Goal: Task Accomplishment & Management: Use online tool/utility

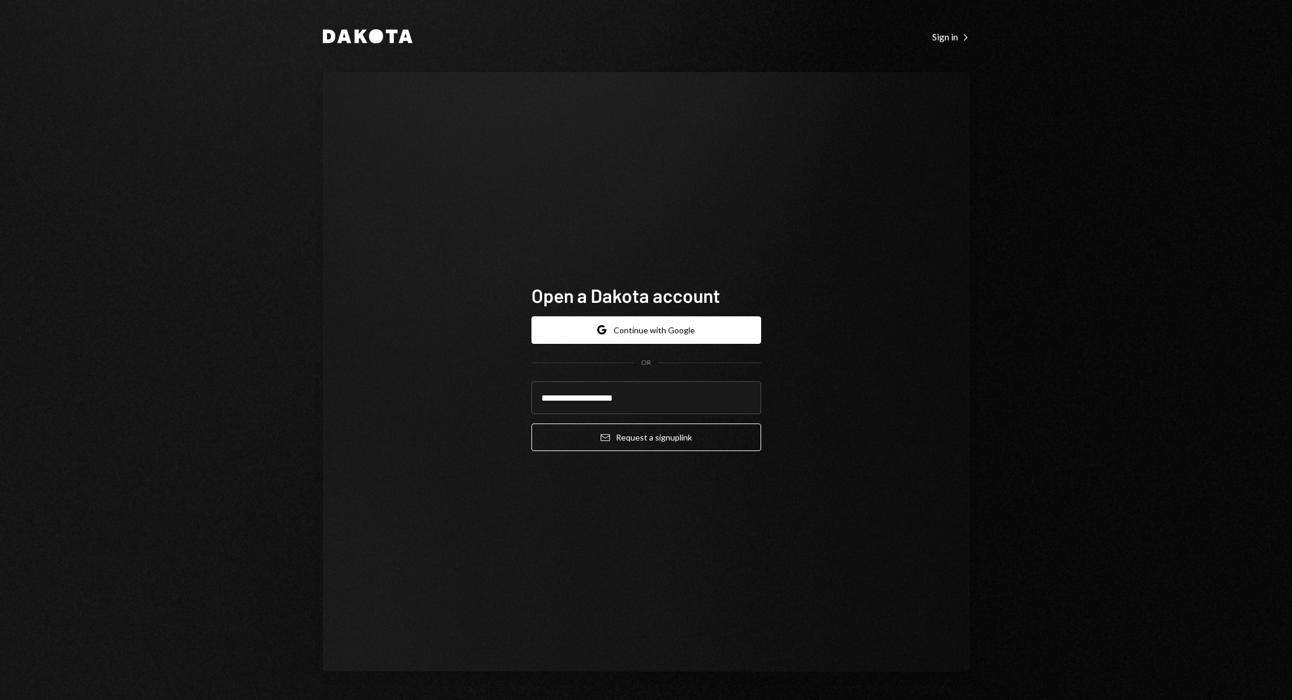
type input "**********"
click at [761, 442] on div "**********" at bounding box center [647, 372] width 258 height 271
click at [730, 438] on button "Email Request a sign up link" at bounding box center [647, 438] width 230 height 28
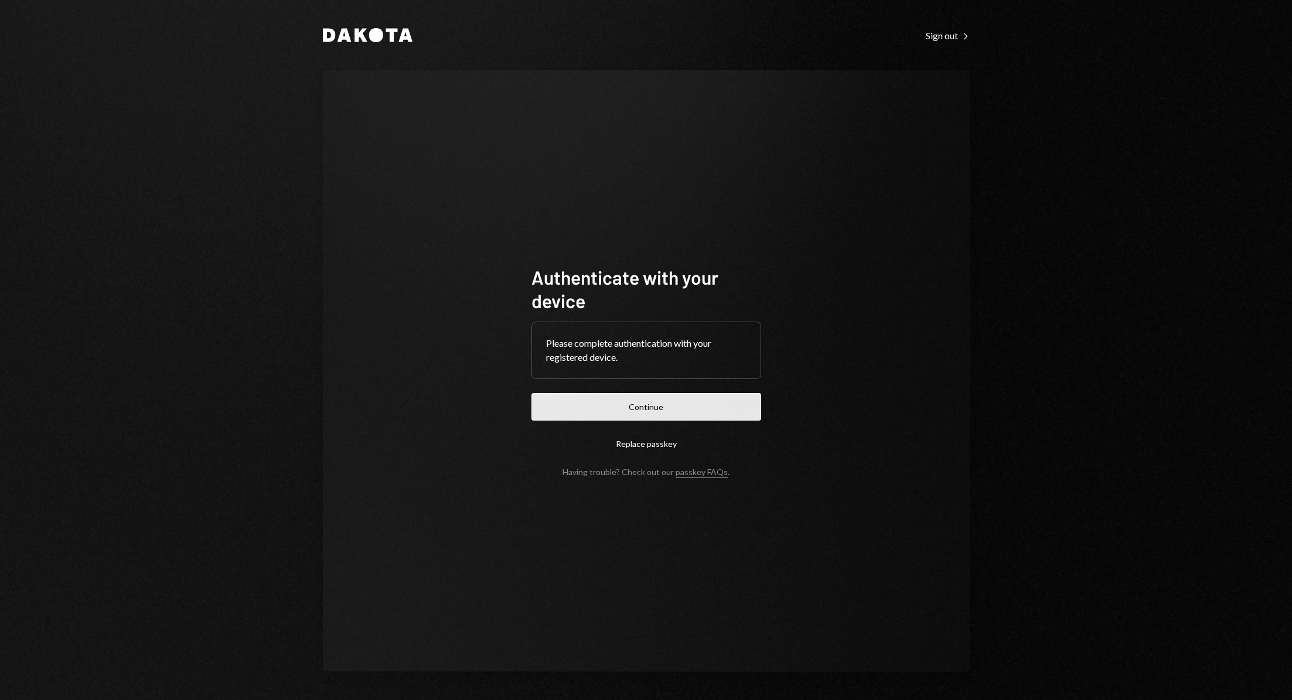
click at [726, 401] on button "Continue" at bounding box center [647, 407] width 230 height 28
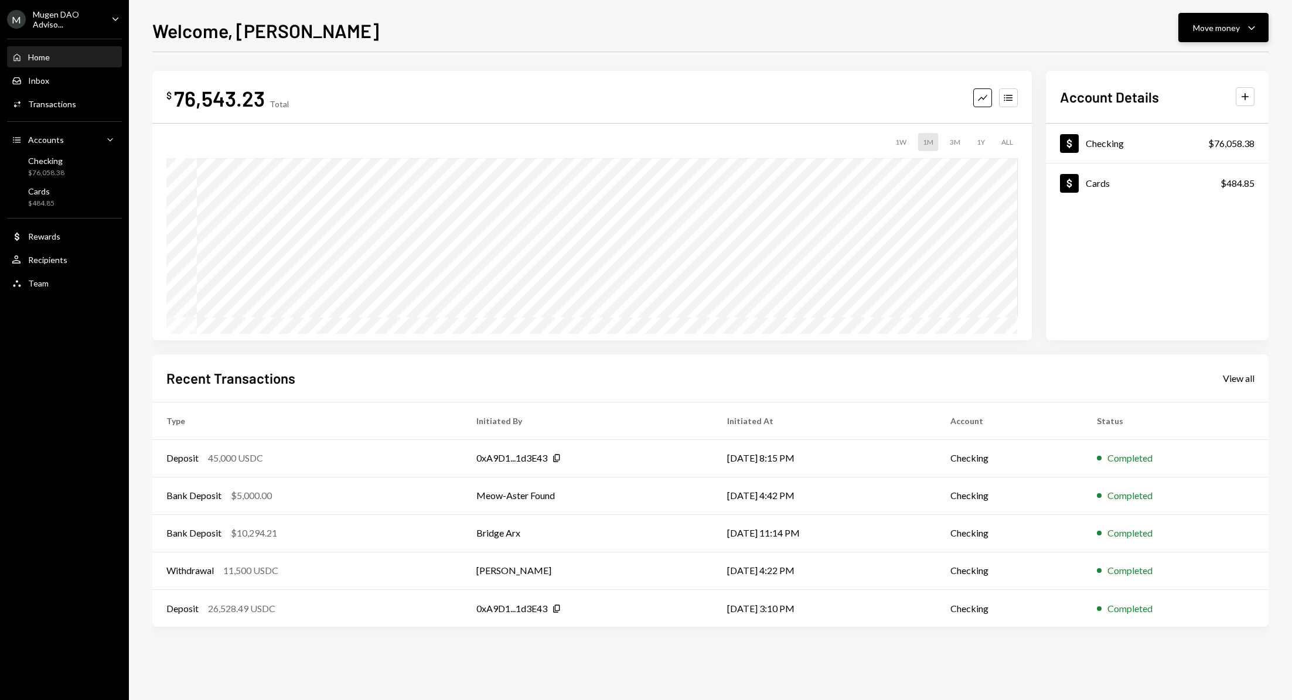
click at [1226, 28] on div "Move money" at bounding box center [1216, 28] width 47 height 12
click at [896, 32] on div "Welcome, [PERSON_NAME] Move money Caret Down" at bounding box center [710, 29] width 1116 height 26
click at [1245, 380] on div "View all" at bounding box center [1239, 379] width 32 height 12
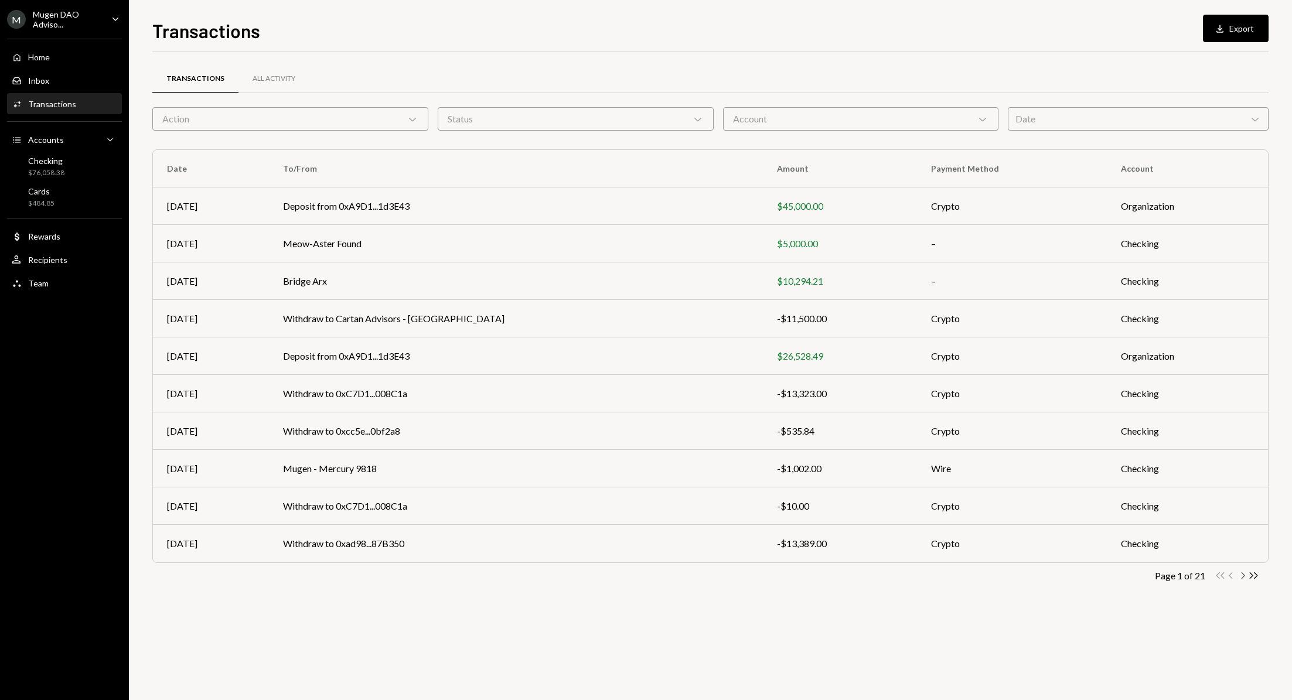
click at [1243, 576] on icon "Chevron Right" at bounding box center [1242, 575] width 11 height 11
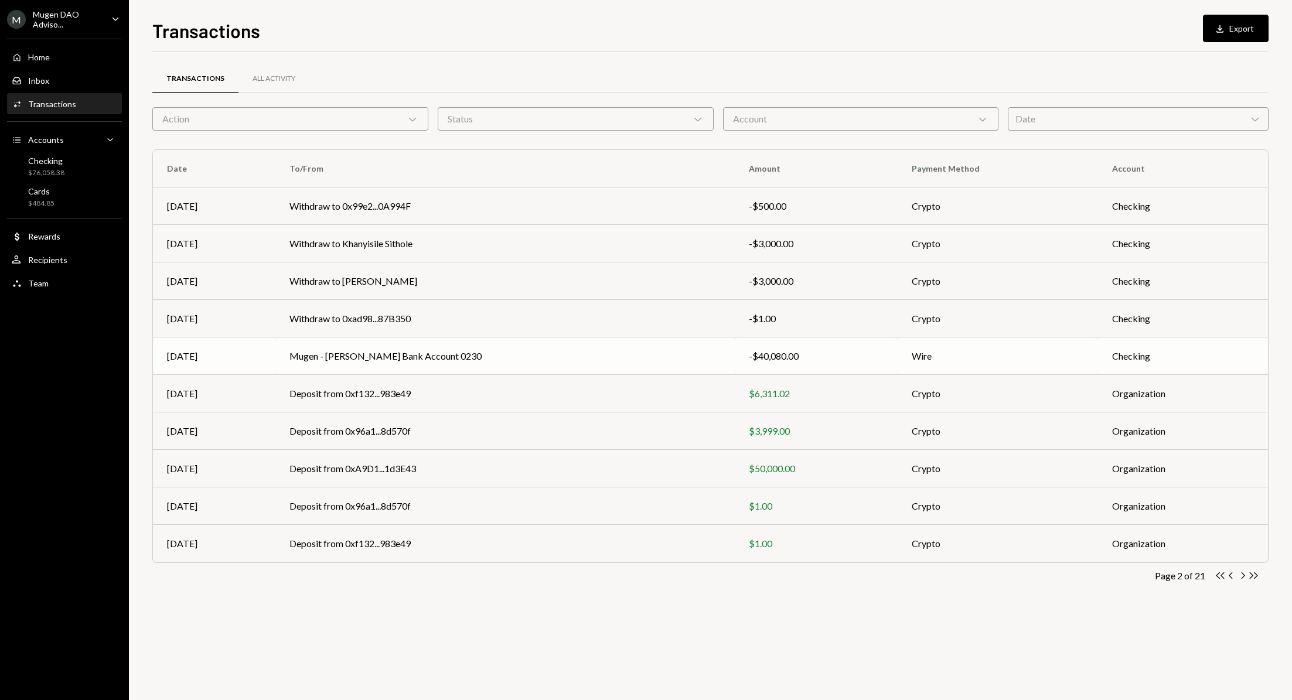
click at [458, 359] on td "Mugen - [PERSON_NAME] Bank Account 0230" at bounding box center [505, 357] width 460 height 38
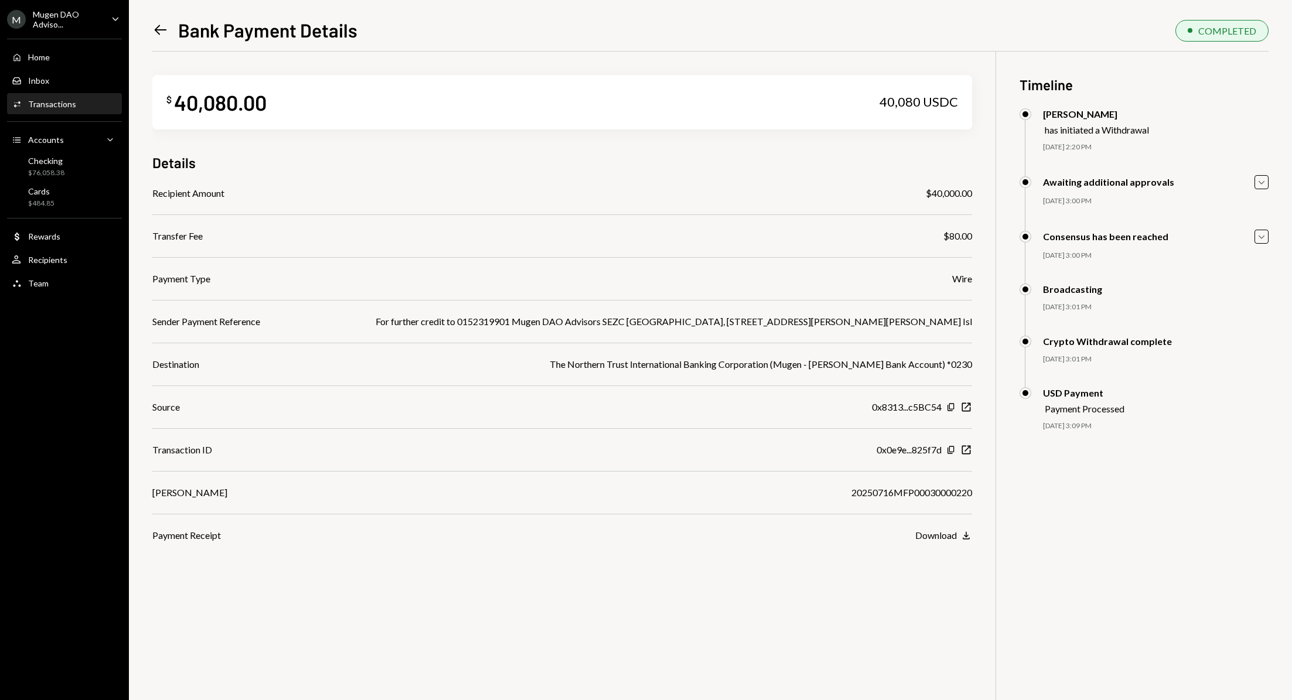
drag, startPoint x: 972, startPoint y: 324, endPoint x: 726, endPoint y: 314, distance: 246.3
click at [726, 315] on div "For further credit to 0152319901 Mugen DAO Advisors SEZC [GEOGRAPHIC_DATA], [ST…" at bounding box center [674, 322] width 597 height 14
copy div "For further credit to 0152319901 Mugen DAO Advisors SEZC [GEOGRAPHIC_DATA], [ST…"
click at [59, 168] on div "$76,058.38" at bounding box center [46, 173] width 36 height 10
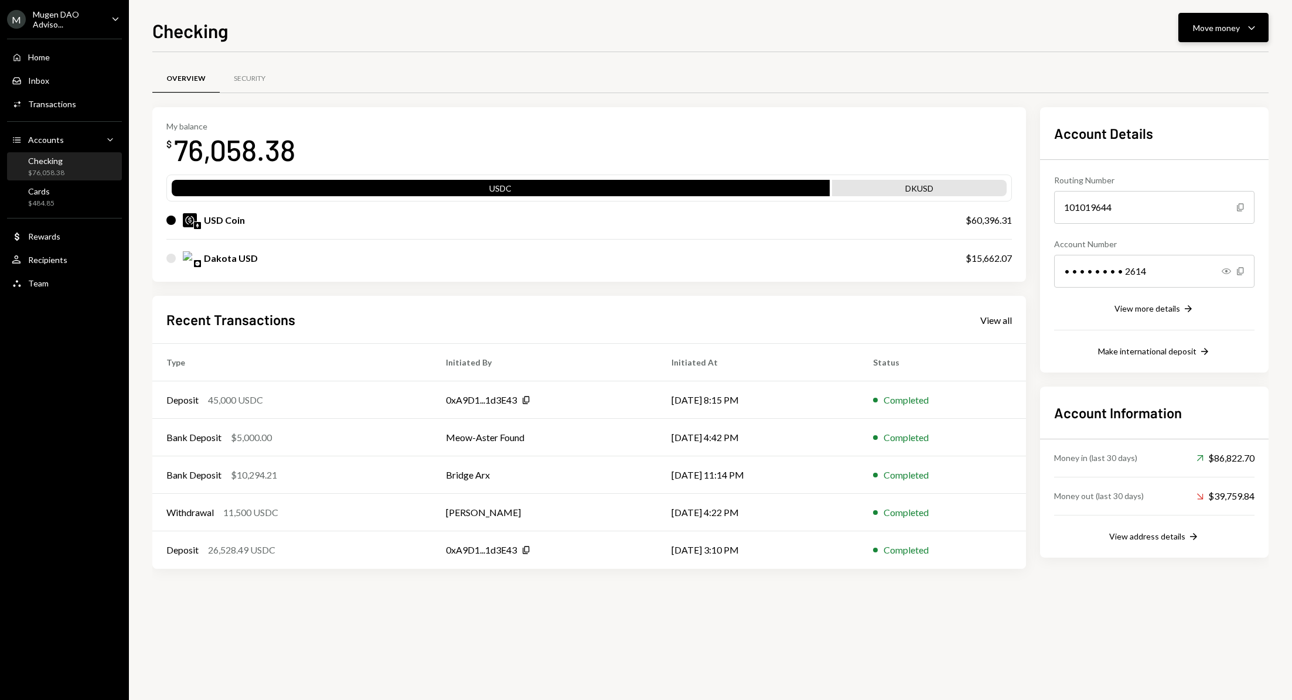
click at [1245, 26] on icon "Caret Down" at bounding box center [1252, 28] width 14 height 14
click at [1191, 73] on div "Withdraw Send" at bounding box center [1205, 63] width 117 height 26
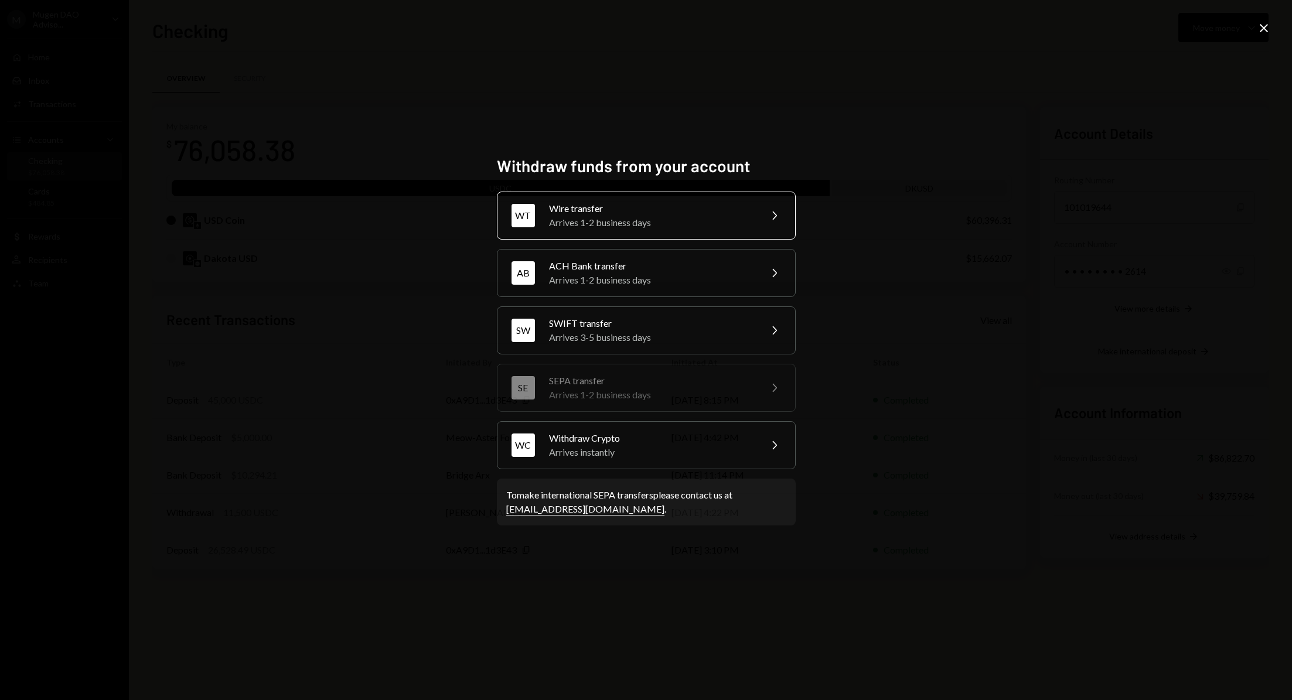
click at [667, 222] on div "Arrives 1-2 business days" at bounding box center [651, 223] width 204 height 14
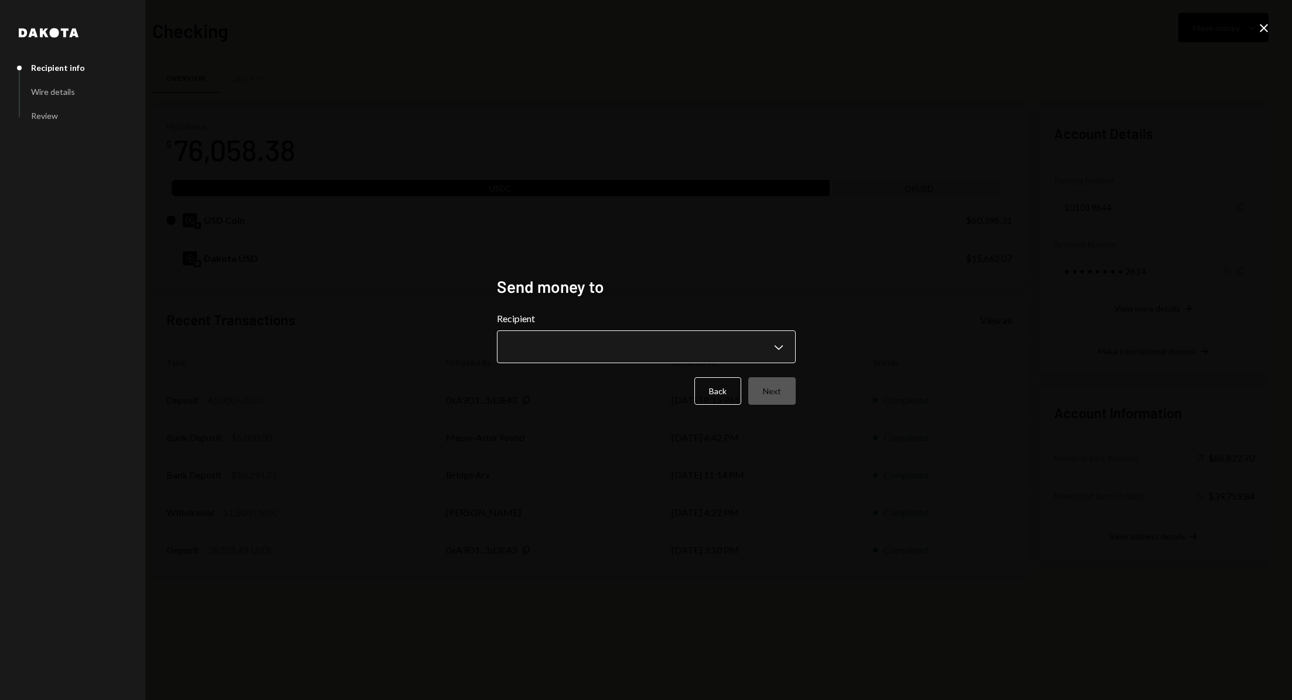
click at [614, 356] on body "M Mugen DAO Adviso... Caret Down Home Home Inbox Inbox Activities Transactions …" at bounding box center [646, 350] width 1292 height 700
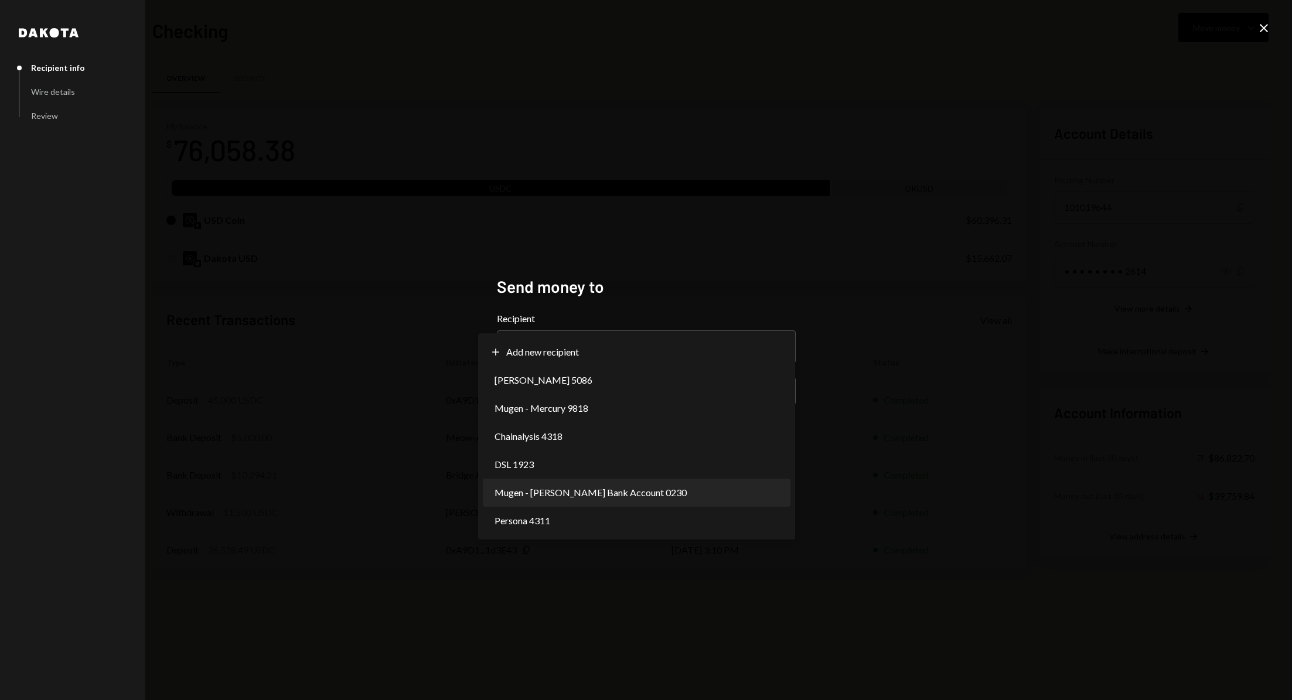
select select "**********"
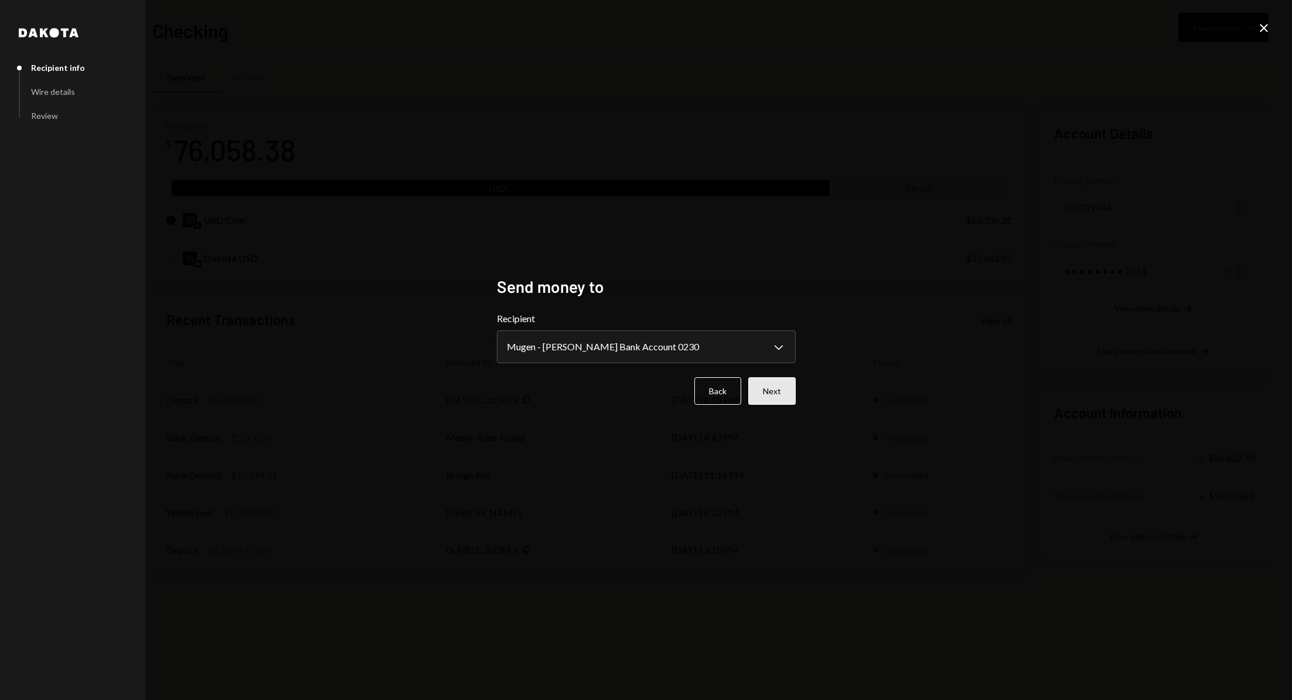
click at [775, 397] on button "Next" at bounding box center [771, 391] width 47 height 28
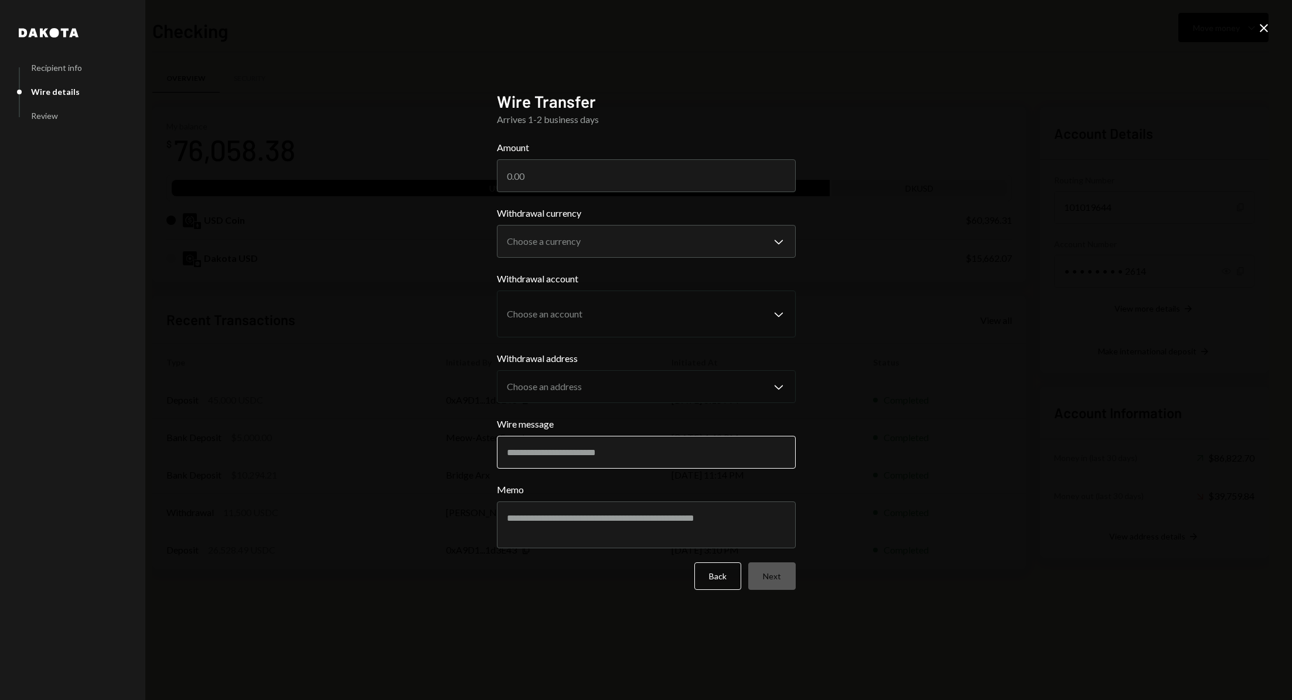
click at [597, 464] on input "Wire message" at bounding box center [646, 452] width 299 height 33
paste input "**********"
type input "**********"
click at [591, 533] on textarea "Memo" at bounding box center [646, 525] width 299 height 47
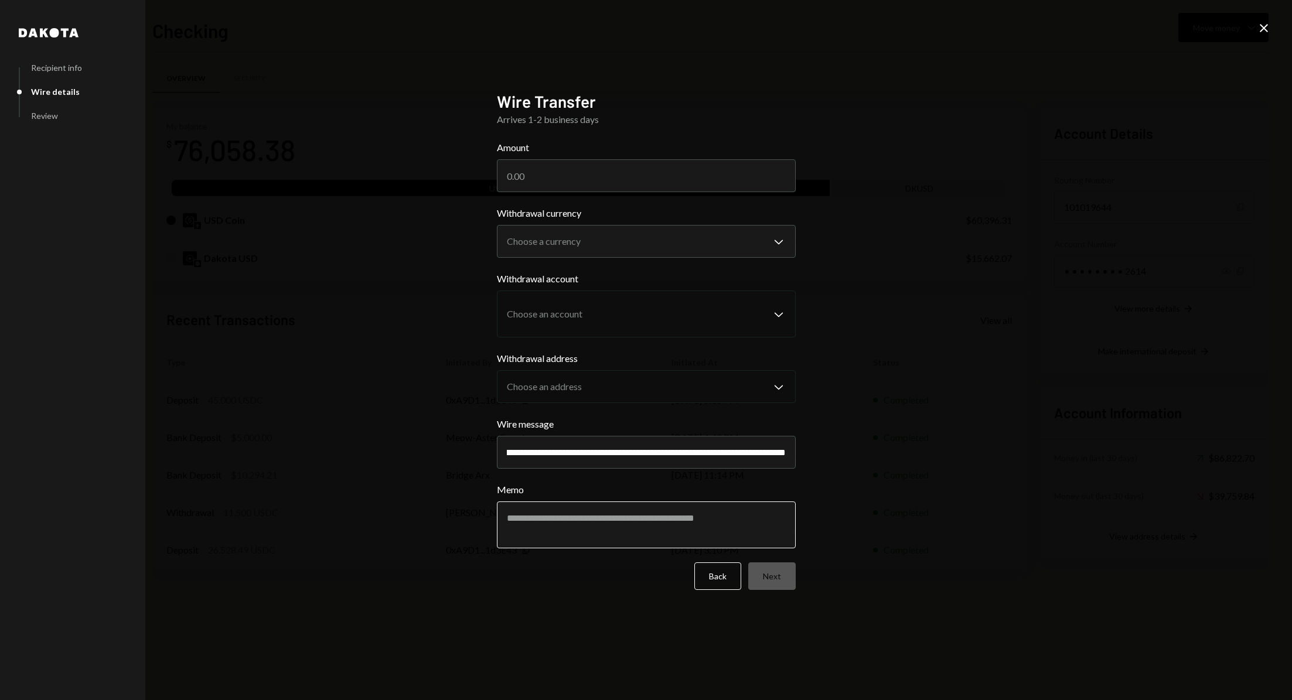
scroll to position [0, 0]
type textarea "**********"
click at [573, 173] on input "Amount" at bounding box center [646, 175] width 299 height 33
type input "45000"
click at [585, 232] on body "M Mugen DAO Adviso... Caret Down Home Home Inbox Inbox Activities Transactions …" at bounding box center [646, 350] width 1292 height 700
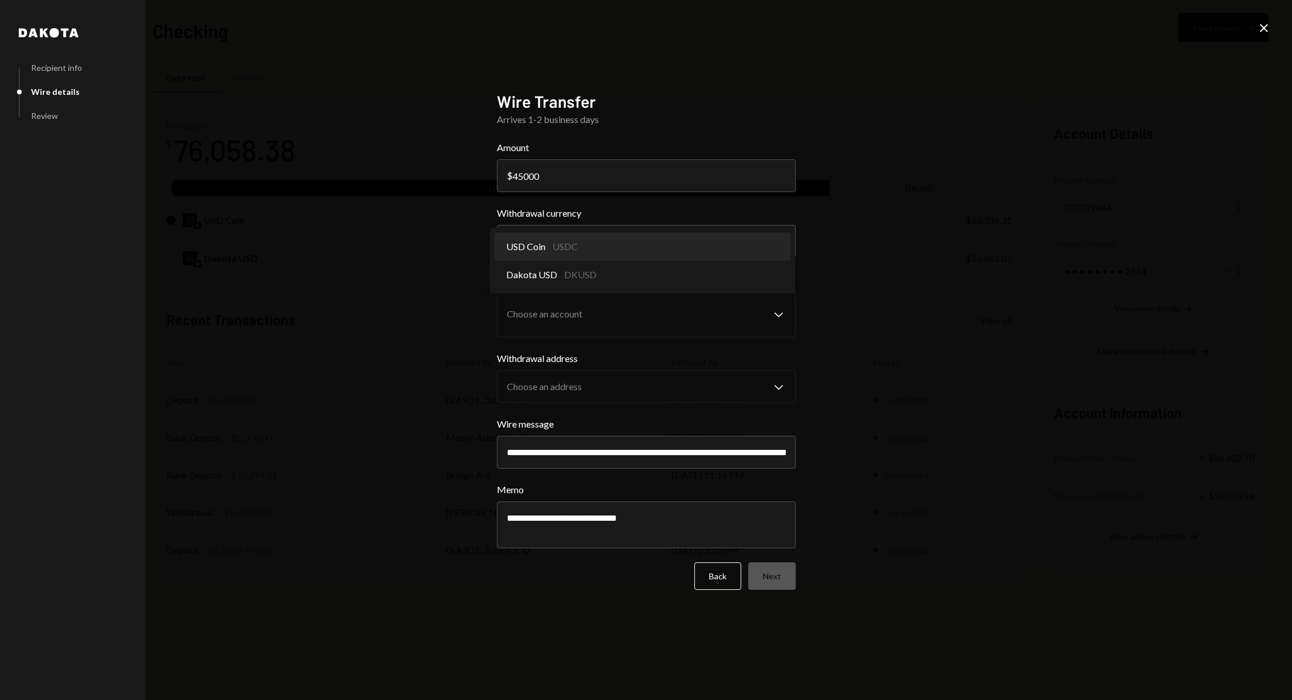
select select "****"
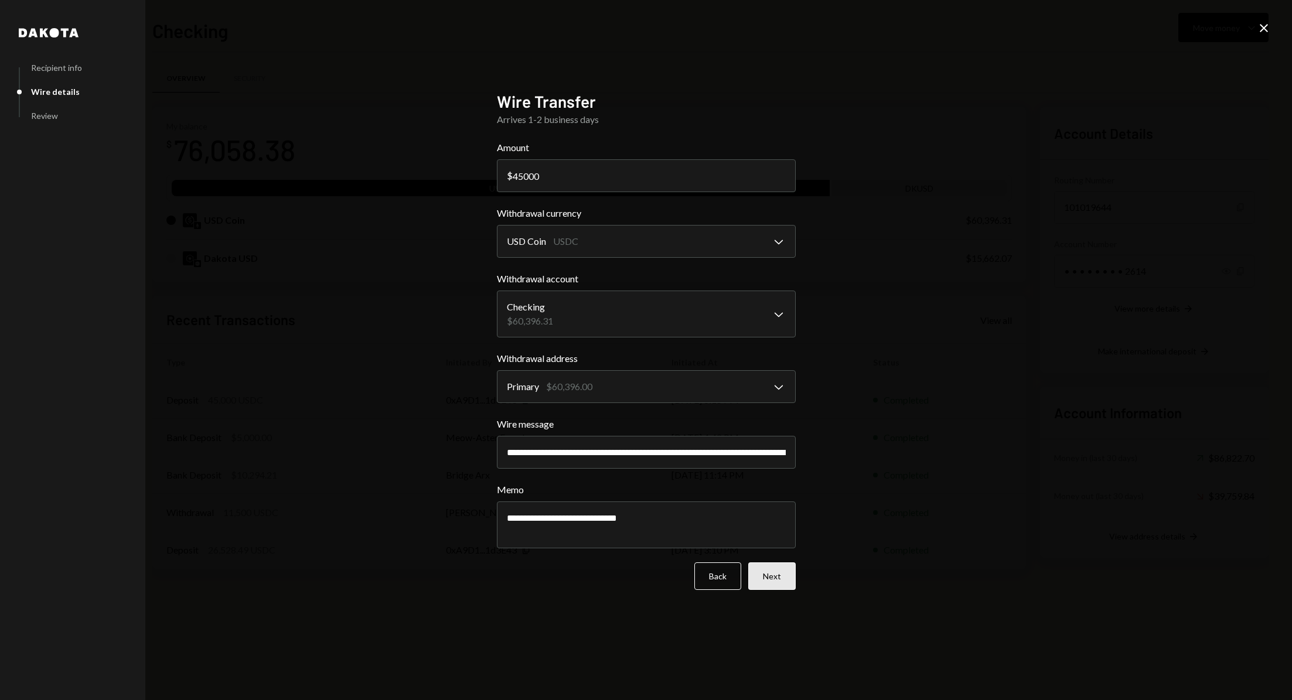
click at [770, 576] on button "Next" at bounding box center [771, 577] width 47 height 28
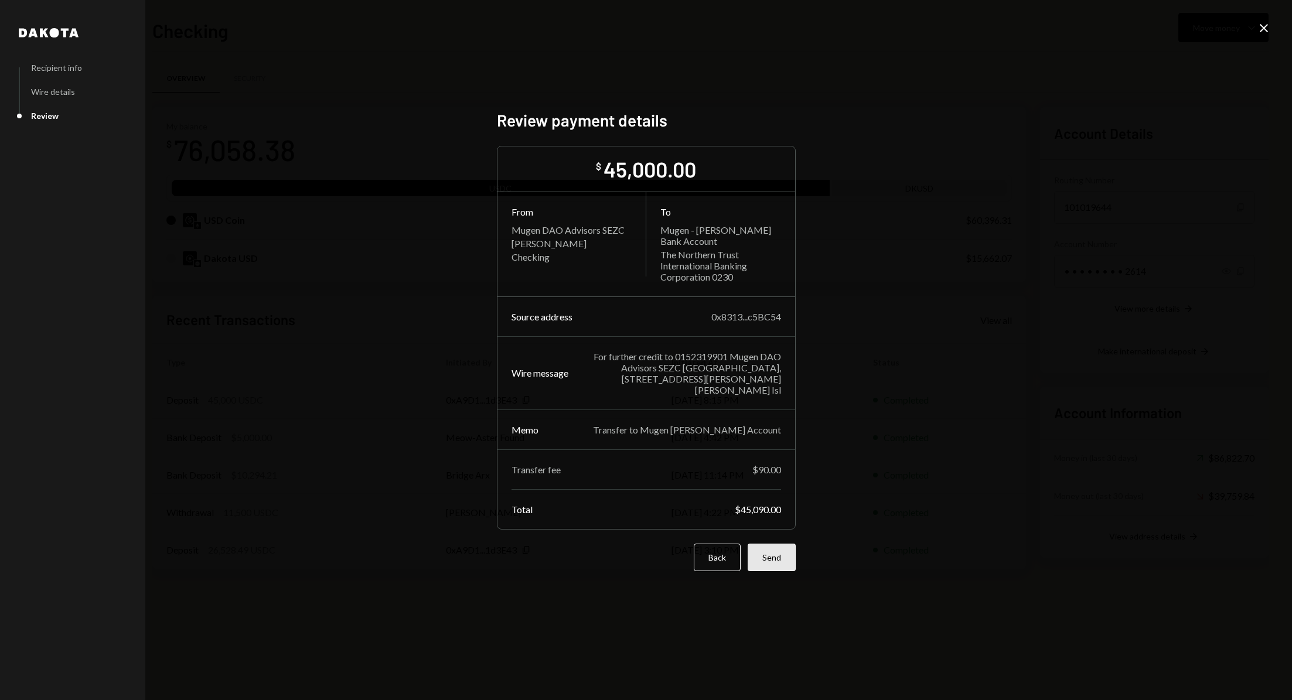
click at [774, 559] on button "Send" at bounding box center [772, 558] width 48 height 28
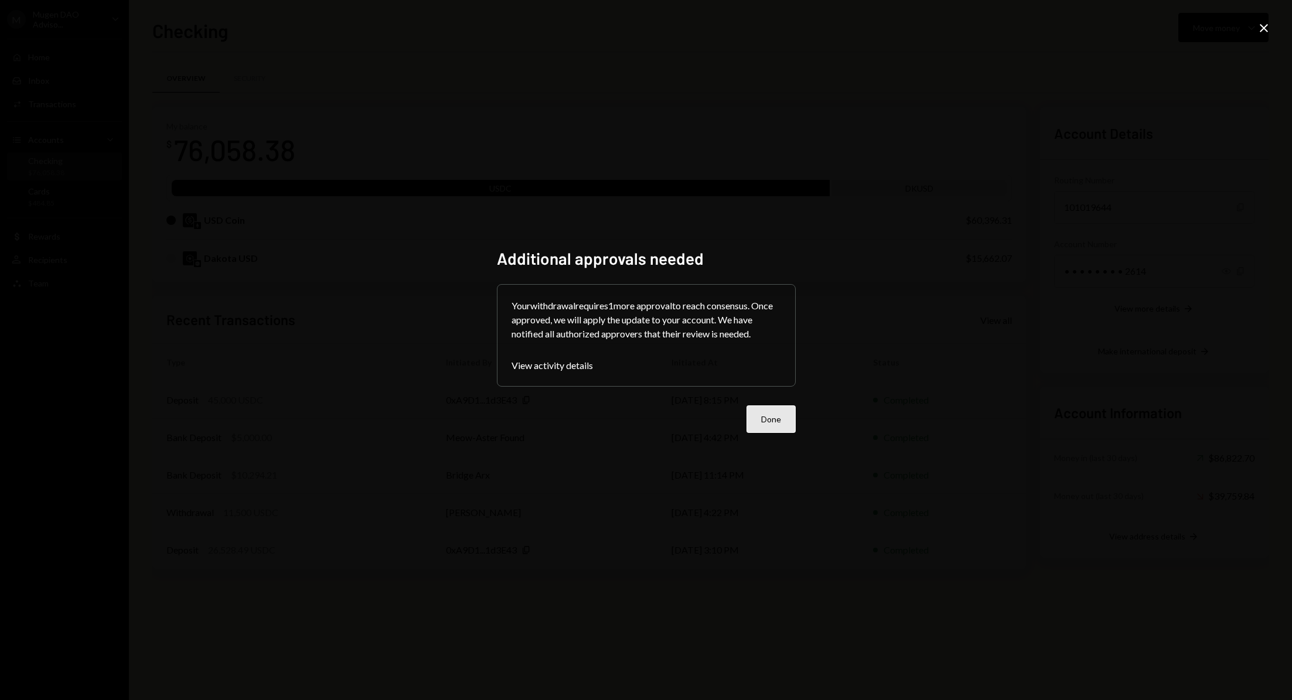
click at [775, 423] on button "Done" at bounding box center [771, 420] width 49 height 28
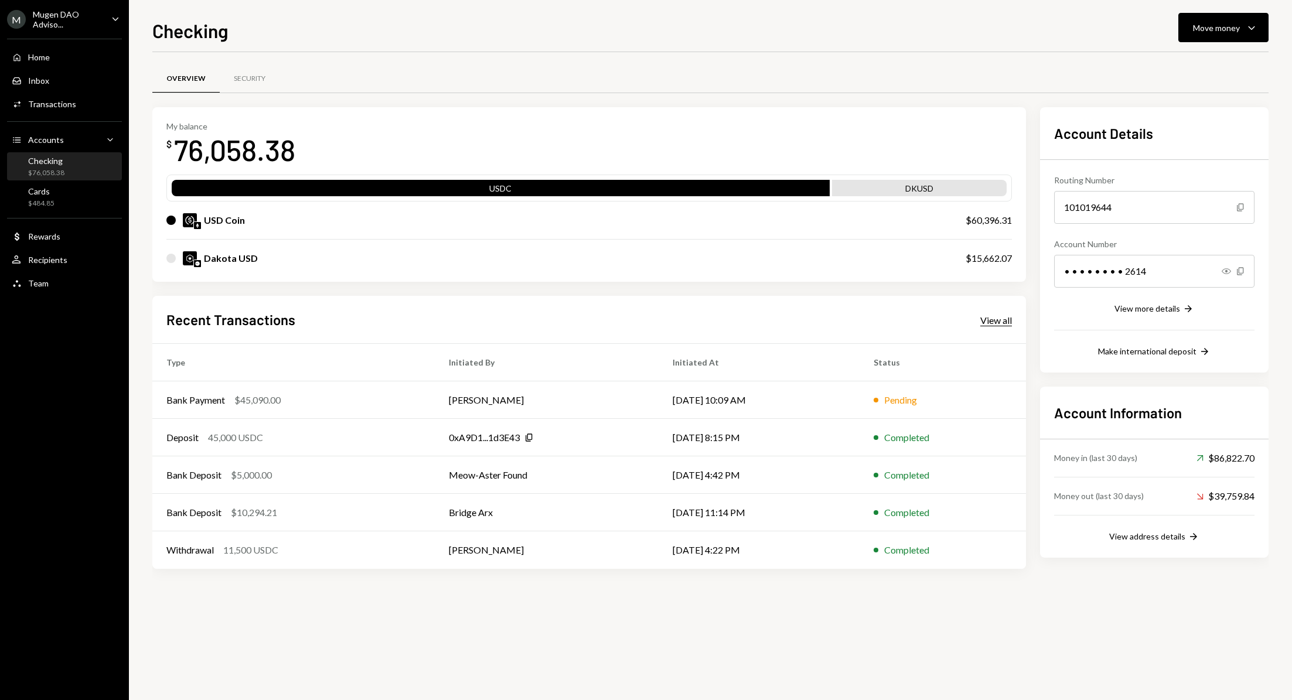
click at [992, 318] on div "View all" at bounding box center [997, 321] width 32 height 12
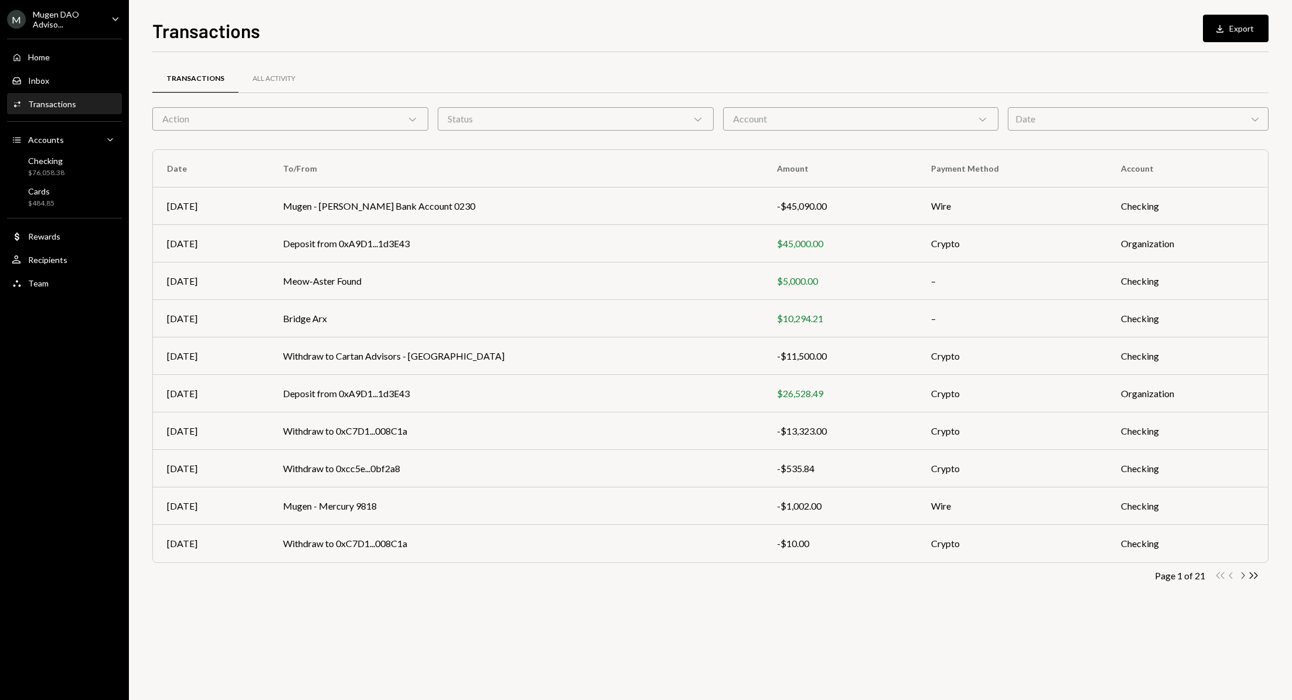
click at [1244, 576] on icon "Chevron Right" at bounding box center [1242, 575] width 11 height 11
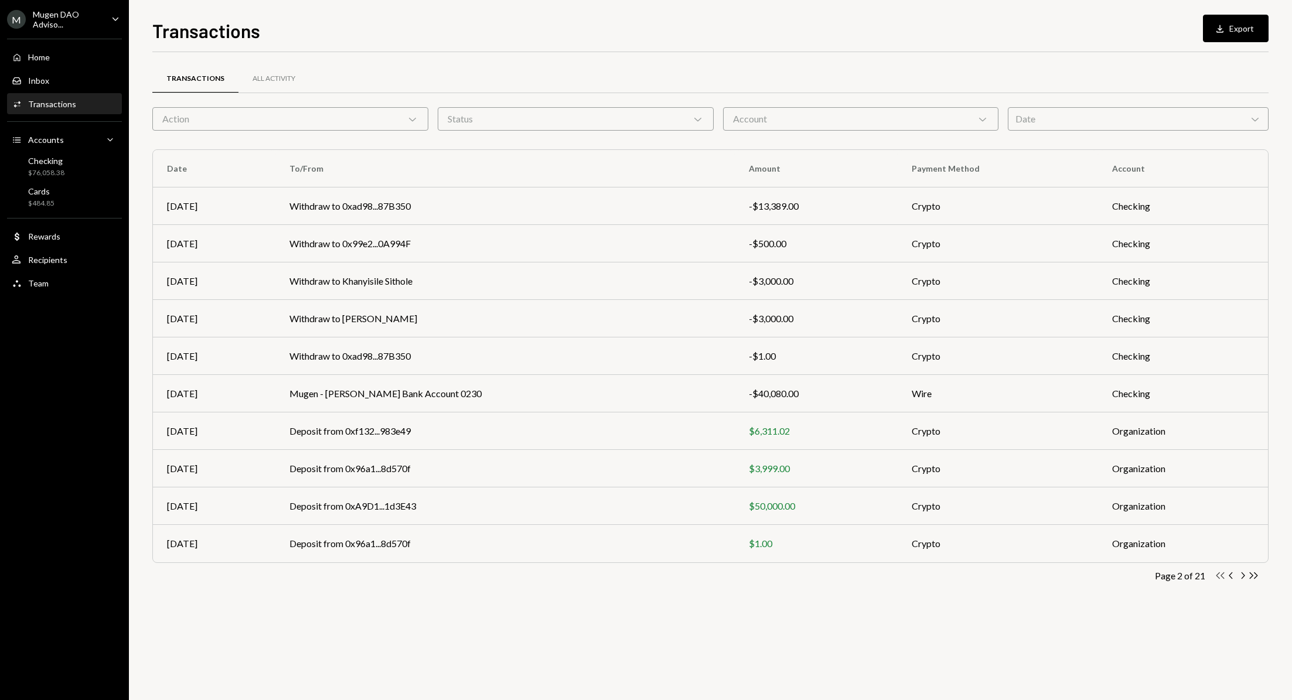
click at [1221, 576] on icon "button" at bounding box center [1221, 576] width 8 height 6
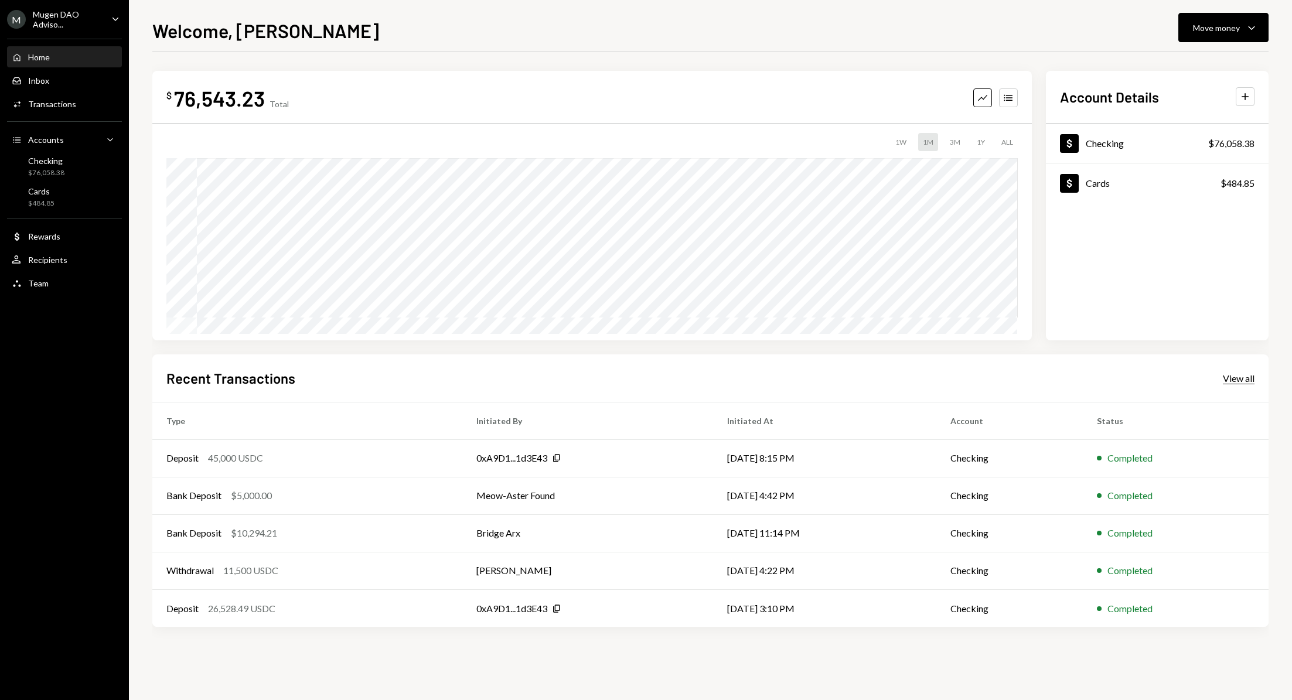
click at [1244, 379] on div "View all" at bounding box center [1239, 379] width 32 height 12
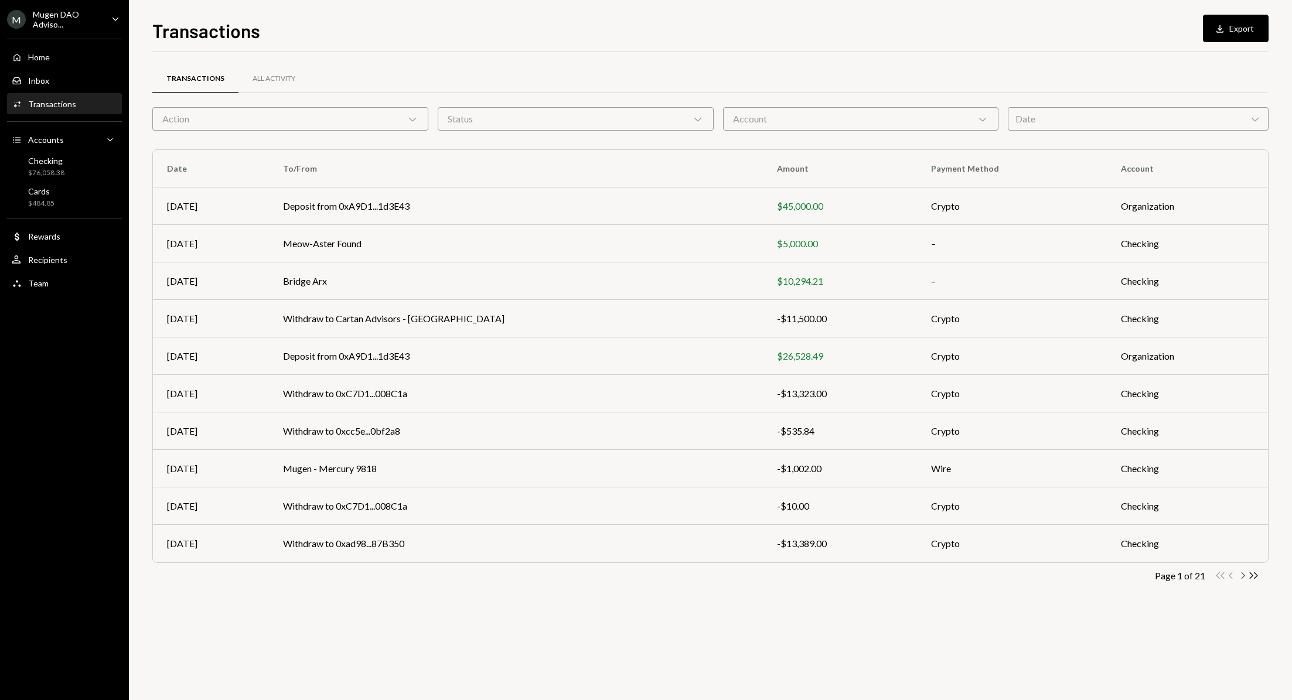
click at [1244, 576] on icon "Chevron Right" at bounding box center [1242, 575] width 11 height 11
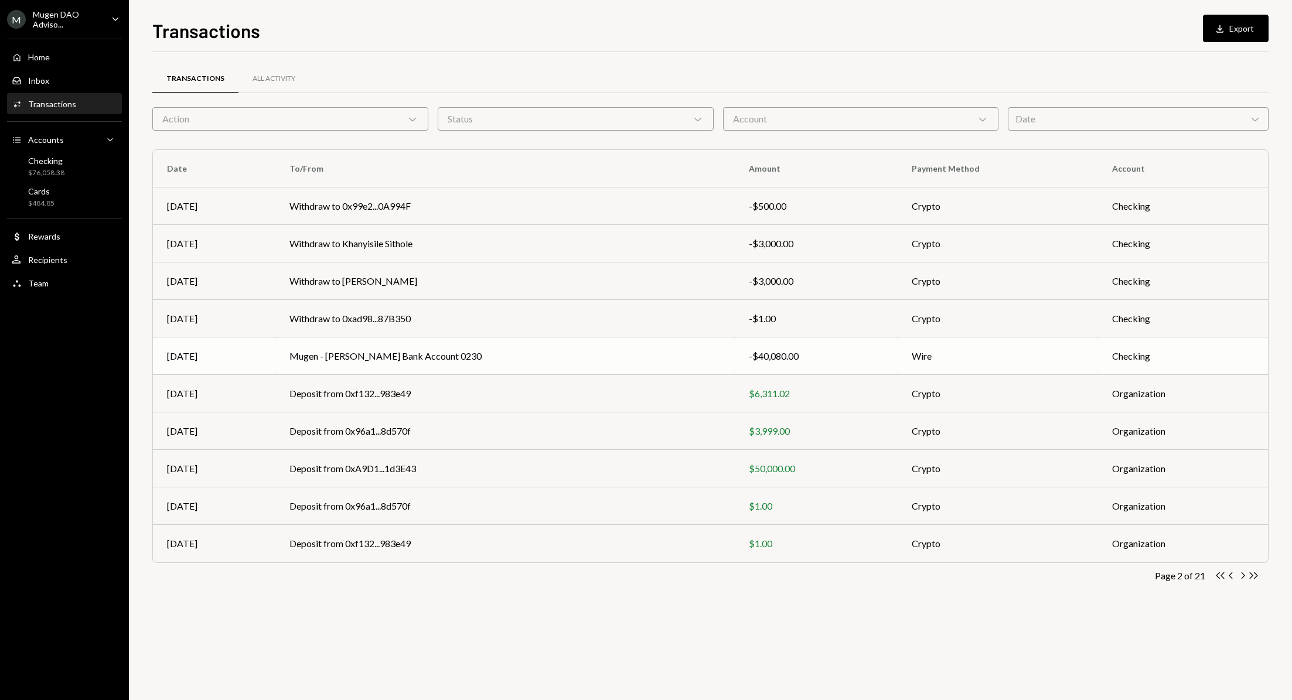
click at [392, 358] on td "Mugen - [PERSON_NAME] Bank Account 0230" at bounding box center [505, 357] width 460 height 38
